Goal: Task Accomplishment & Management: Complete application form

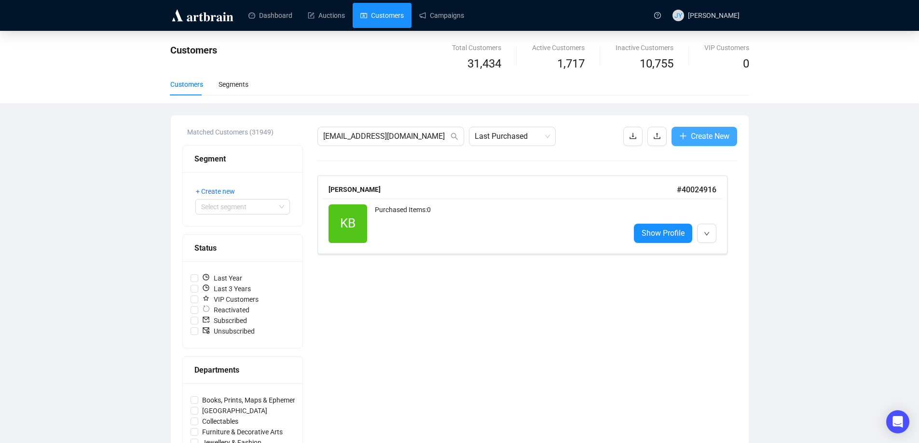
click at [691, 131] on span "Create New" at bounding box center [710, 136] width 39 height 12
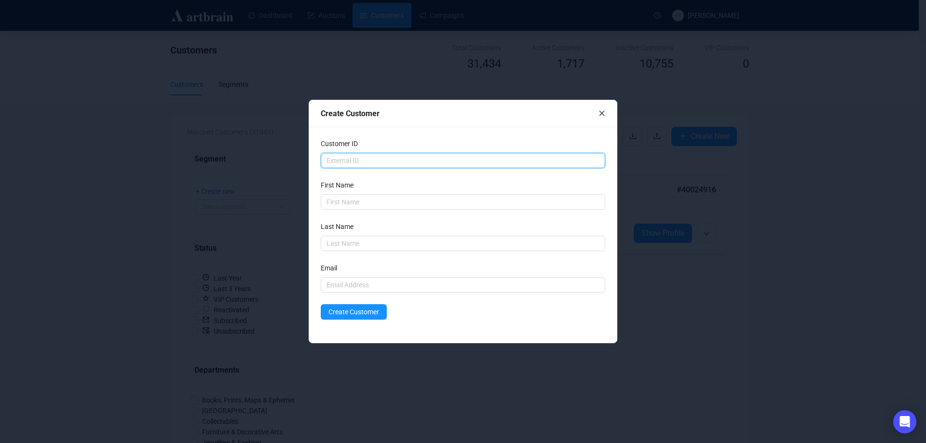
click at [371, 158] on input "text" at bounding box center [463, 160] width 285 height 15
type input "3"
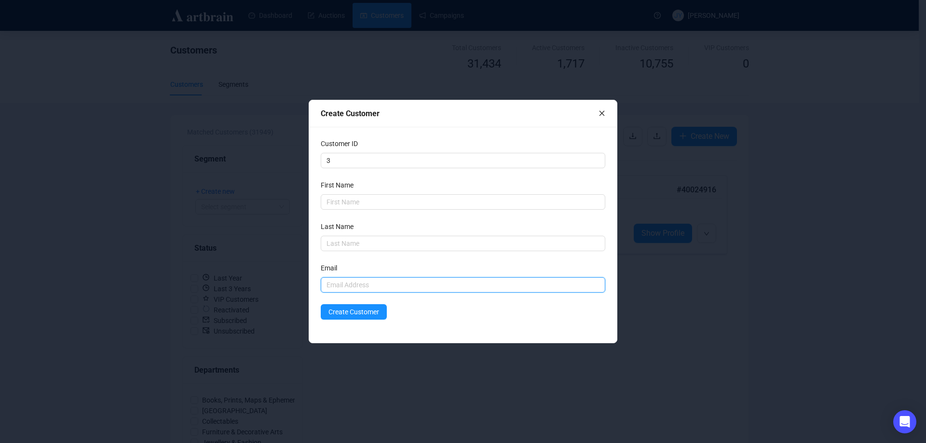
click at [338, 281] on input "text" at bounding box center [463, 284] width 285 height 15
paste input "[EMAIL_ADDRESS][DOMAIN_NAME]"
type input "[EMAIL_ADDRESS][DOMAIN_NAME]"
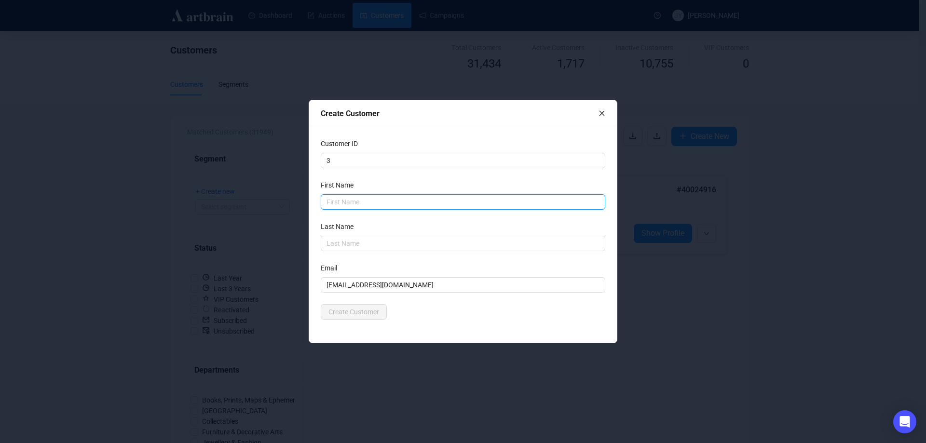
click at [335, 203] on input "text" at bounding box center [463, 201] width 285 height 15
type input "[PERSON_NAME]"
type input "De La Cour"
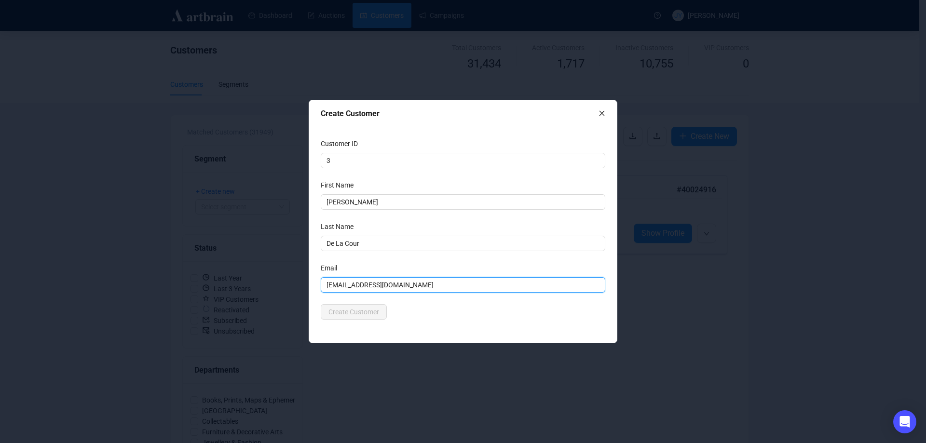
click at [426, 289] on input "[EMAIL_ADDRESS][DOMAIN_NAME]" at bounding box center [463, 284] width 285 height 15
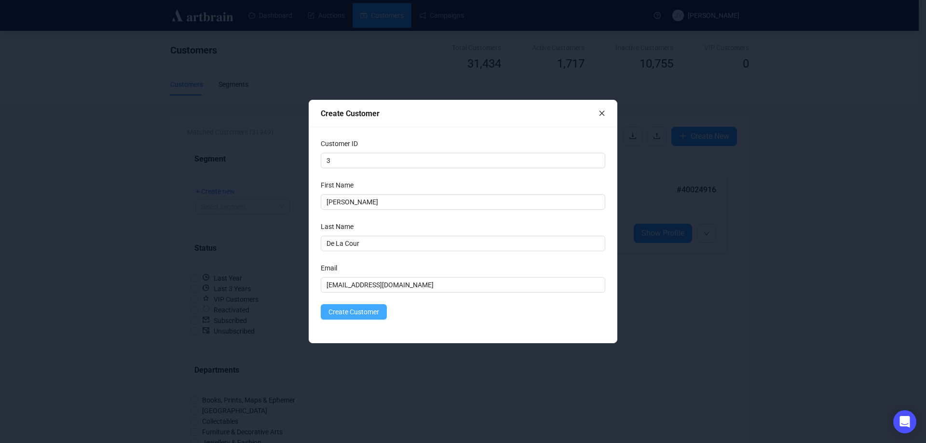
click at [367, 317] on span "Create Customer" at bounding box center [353, 312] width 51 height 11
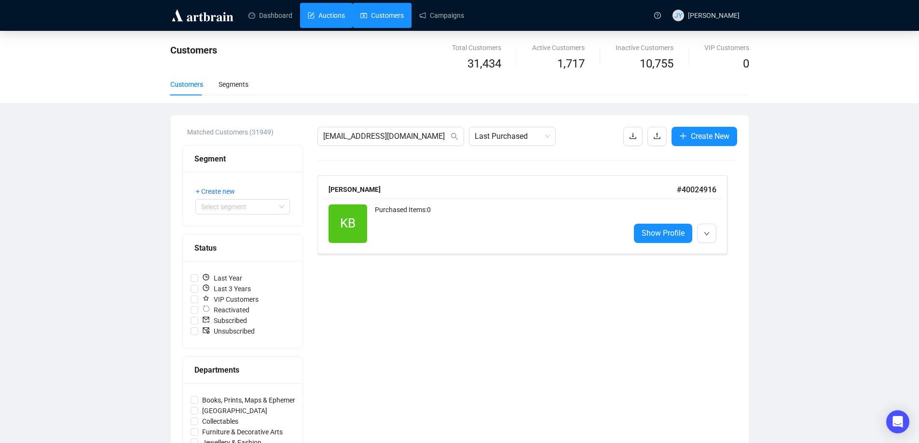
click at [338, 12] on link "Auctions" at bounding box center [326, 15] width 37 height 25
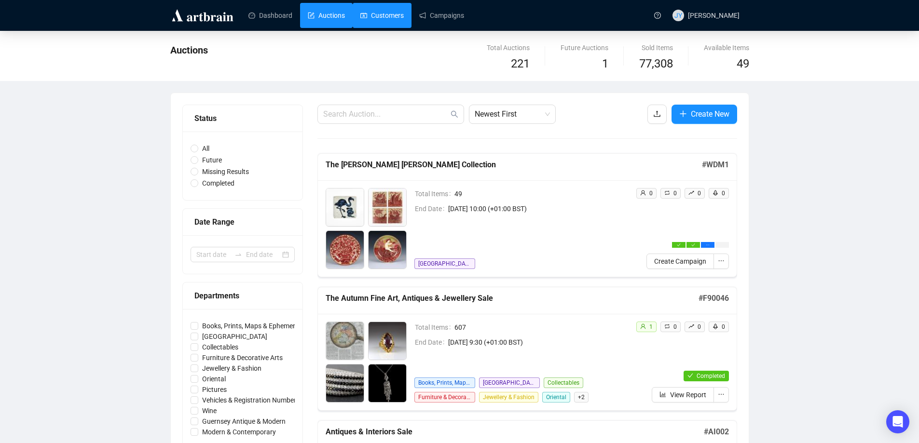
click at [375, 9] on link "Customers" at bounding box center [381, 15] width 43 height 25
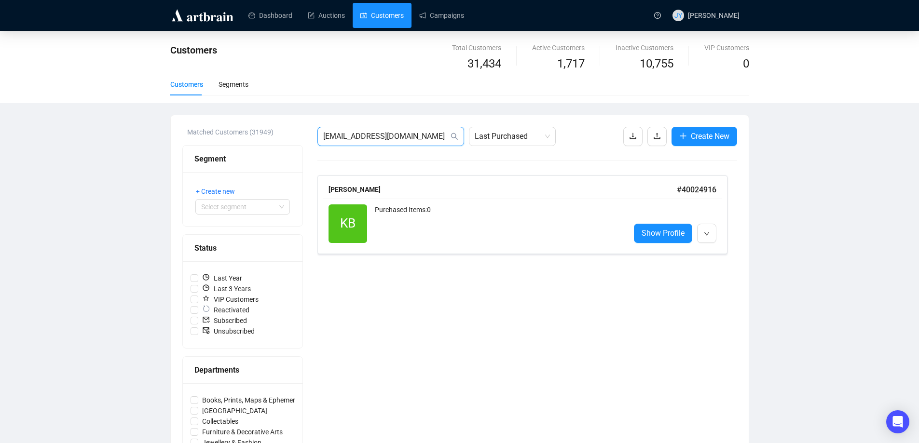
drag, startPoint x: 430, startPoint y: 139, endPoint x: 262, endPoint y: 139, distance: 167.8
click at [262, 139] on div "Matched Customers (31949) Segment + Create new Select segment Status Last Year …" at bounding box center [459, 373] width 555 height 492
paste input "[EMAIL_ADDRESS][DOMAIN_NAME]"
type input "[EMAIL_ADDRESS][DOMAIN_NAME]"
